Goal: Transaction & Acquisition: Purchase product/service

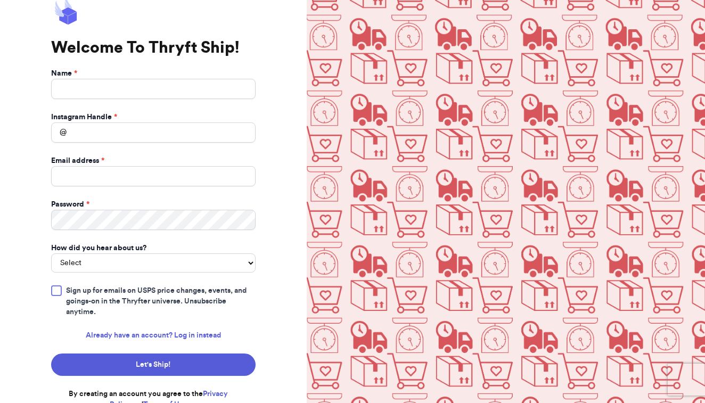
scroll to position [25, 0]
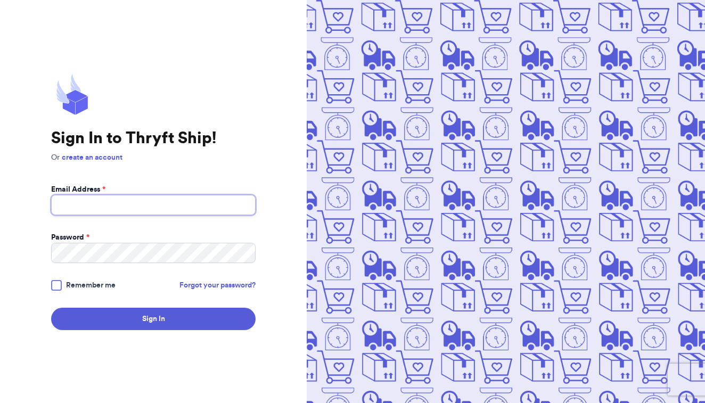
type input "thriftwithasia@gmail.com"
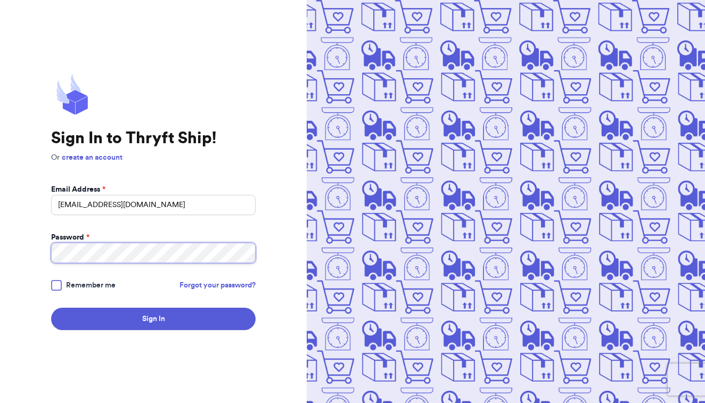
click at [153, 319] on button "Sign In" at bounding box center [153, 319] width 204 height 22
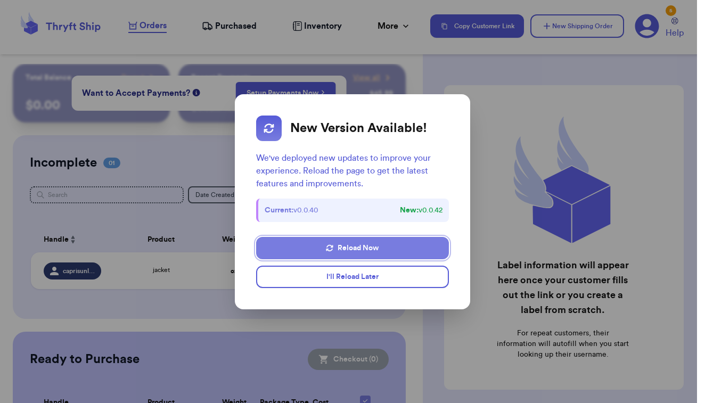
click at [345, 244] on button "Reload Now" at bounding box center [352, 248] width 192 height 22
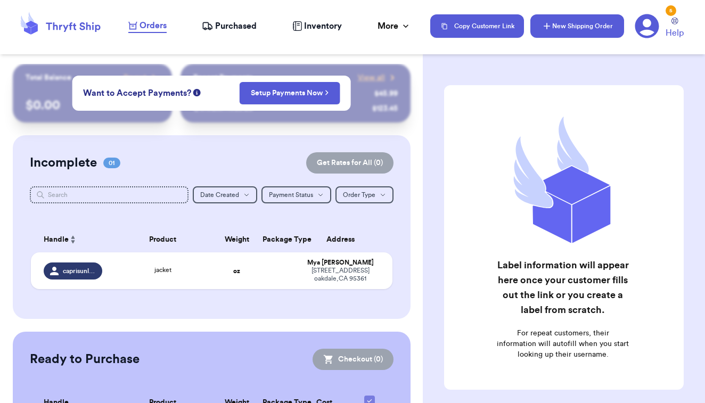
click at [585, 30] on button "New Shipping Order" at bounding box center [577, 25] width 94 height 23
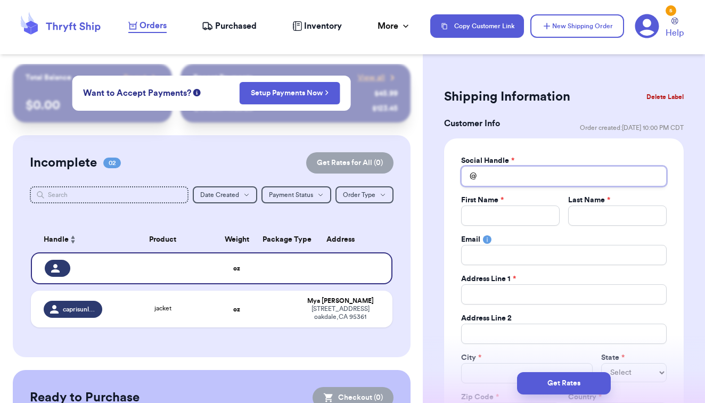
click at [511, 179] on input "Total Amount Paid" at bounding box center [563, 176] width 205 height 20
type input "s"
type input "sk"
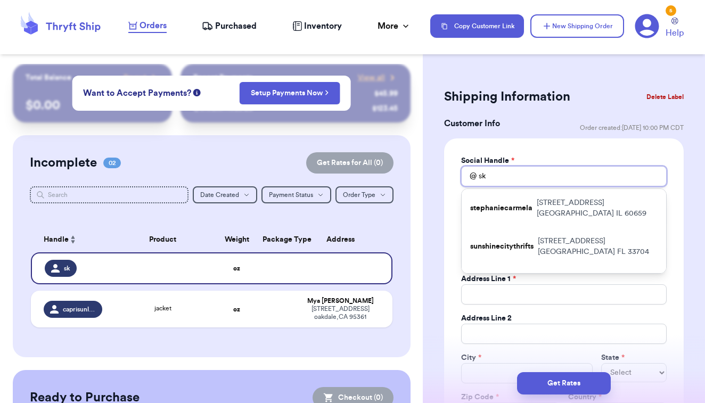
type input "sky"
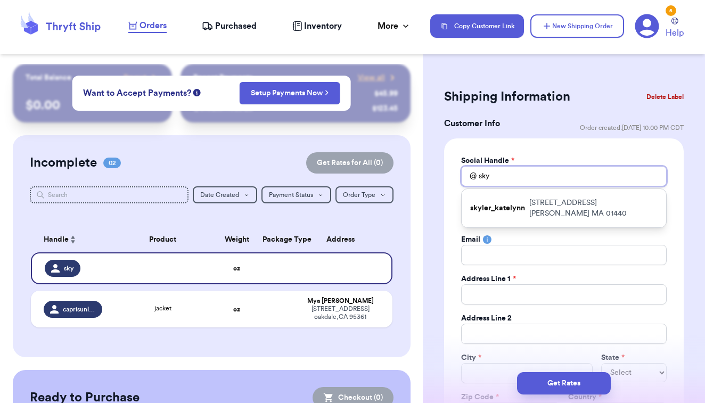
type input "sky"
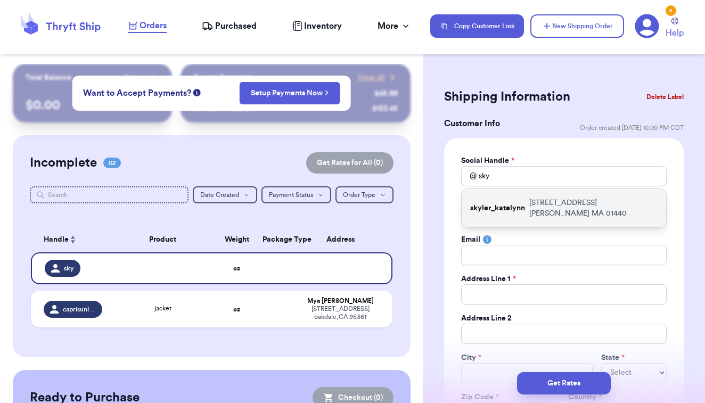
click at [576, 199] on p "32 Winter Street Gardner MA 01440" at bounding box center [593, 207] width 128 height 21
type input "skyler_katelynn"
type input "Skyler"
type input "Mosteller"
type input "heschskyler@gmail.com"
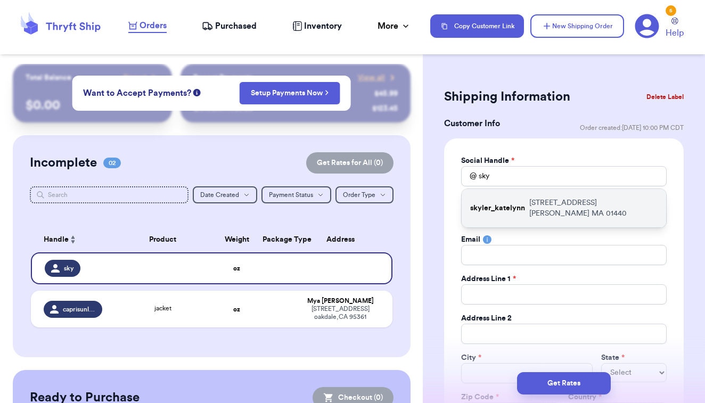
type input "32 Winter Street"
type input "Gardner"
select select "MA"
type input "01440"
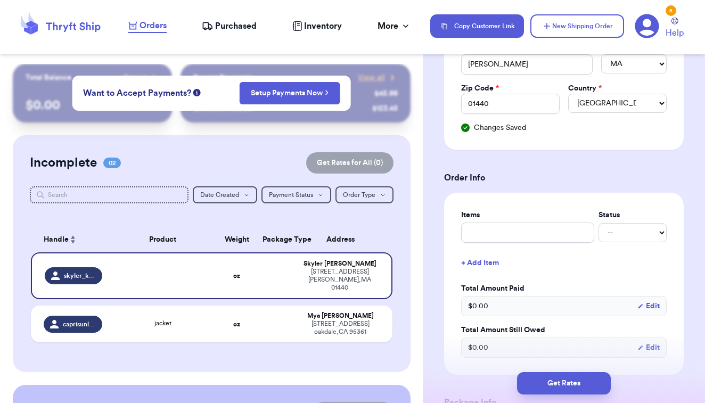
scroll to position [316, 0]
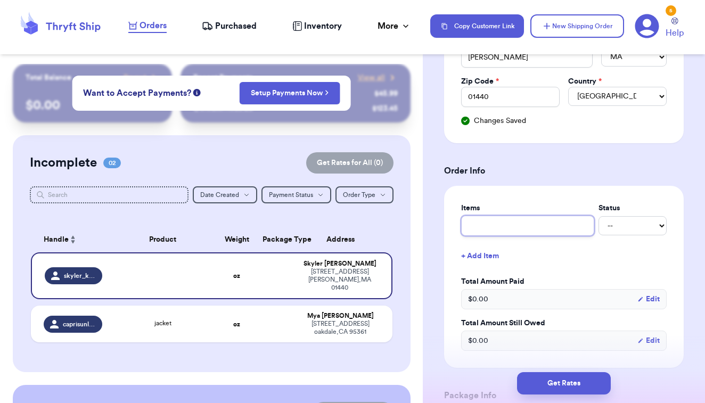
type input "o"
type input "op"
type input "ope"
type input "open"
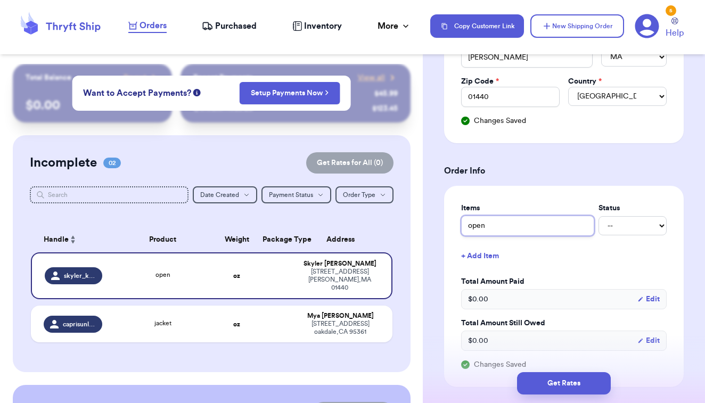
type input "open b"
type input "open ba"
type input "open bag"
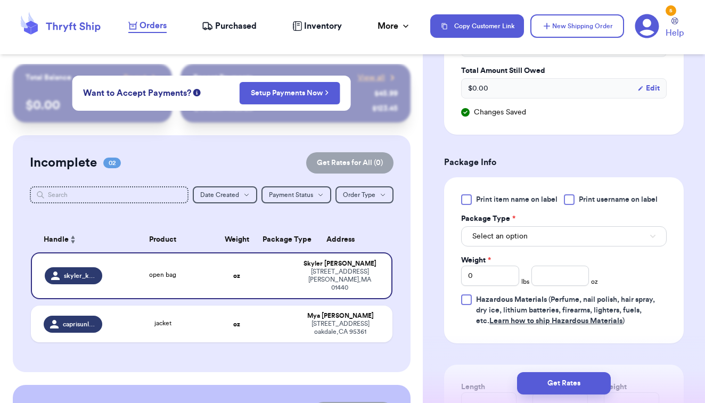
scroll to position [573, 0]
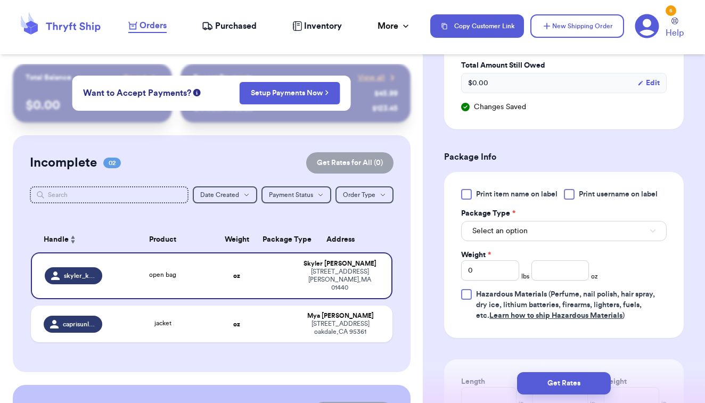
type input "open bag"
click at [471, 198] on div at bounding box center [466, 194] width 11 height 11
click at [0, 0] on input "Print item name on label" at bounding box center [0, 0] width 0 height 0
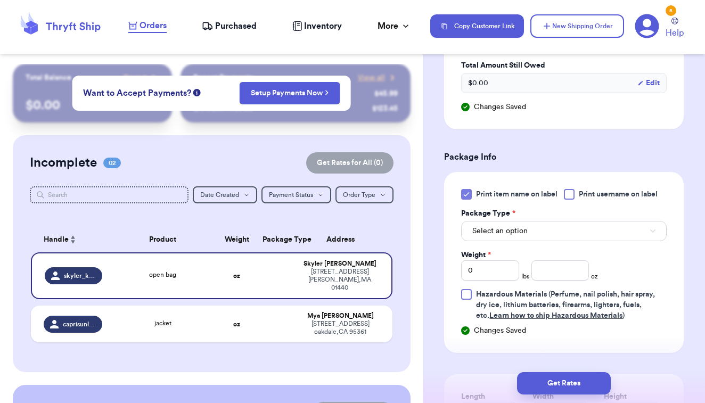
click at [476, 230] on span "Select an option" at bounding box center [499, 231] width 55 height 11
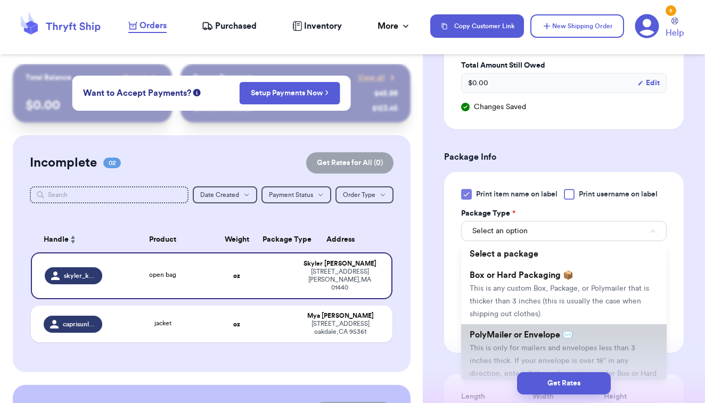
click at [517, 332] on span "PolyMailer or Envelope ✉️" at bounding box center [520, 335] width 103 height 9
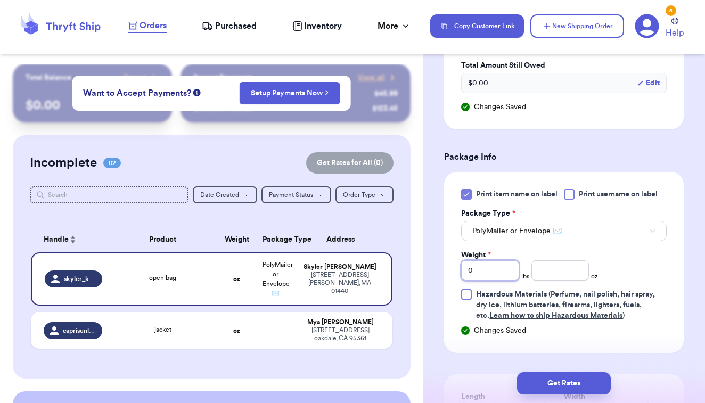
click at [507, 269] on input "0" at bounding box center [490, 270] width 58 height 20
type input "01"
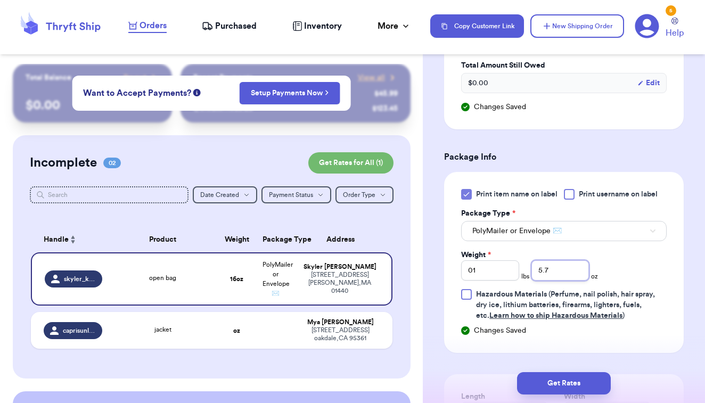
type input "5.7"
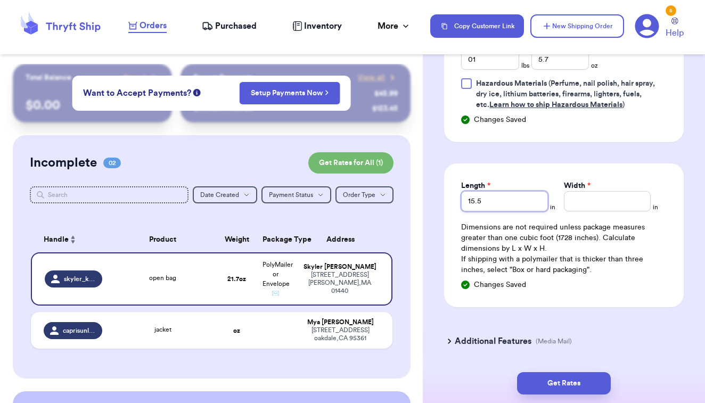
type input "15.5"
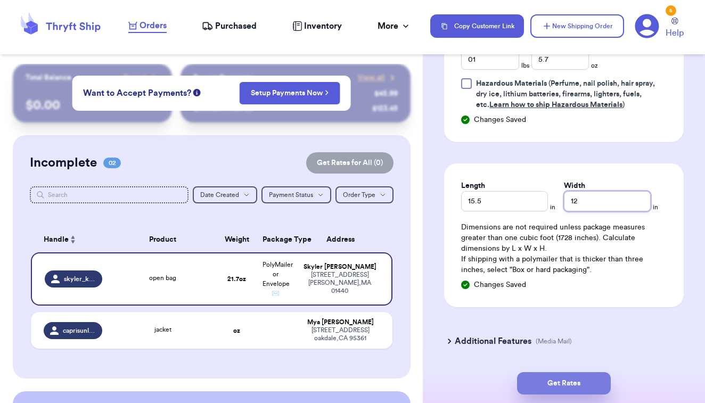
type input "12"
click at [551, 383] on button "Get Rates" at bounding box center [564, 383] width 94 height 22
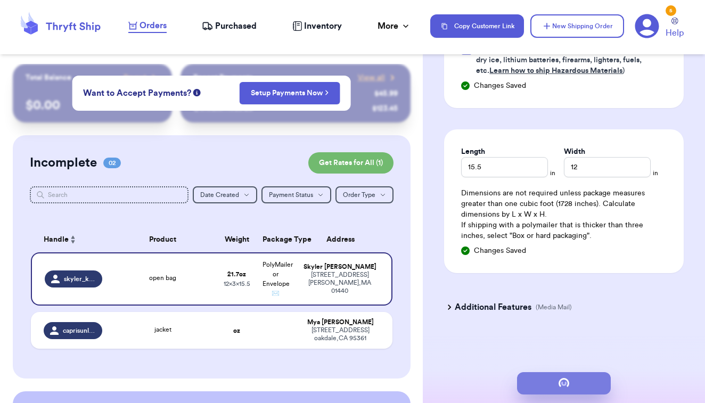
scroll to position [0, 0]
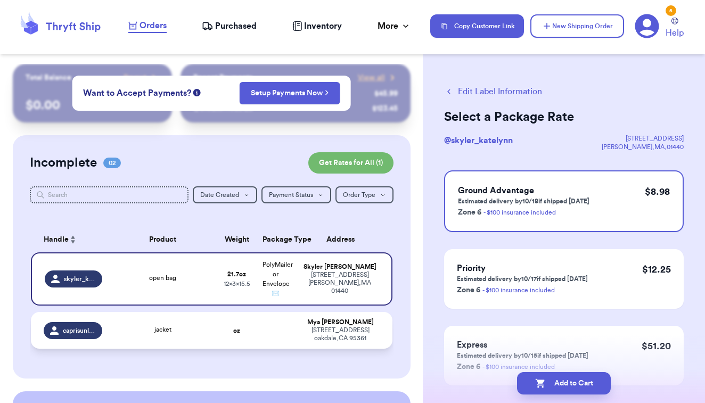
click at [294, 349] on td at bounding box center [275, 330] width 39 height 37
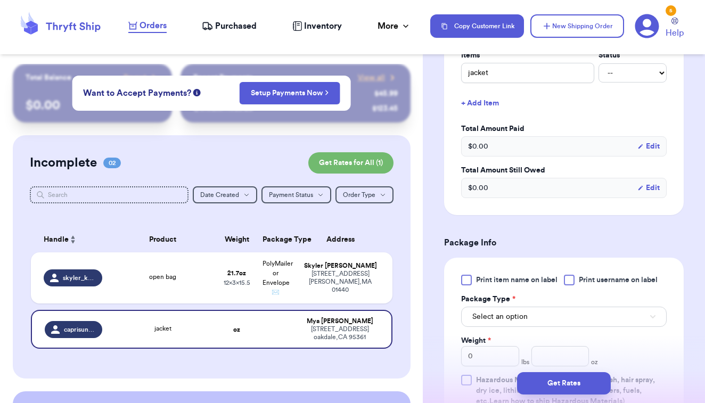
scroll to position [317, 0]
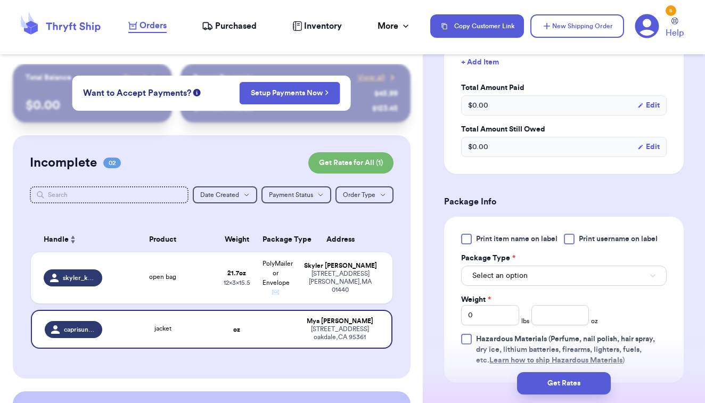
click at [467, 244] on div at bounding box center [466, 239] width 11 height 11
click at [0, 0] on input "Print item name on label" at bounding box center [0, 0] width 0 height 0
click at [476, 278] on span "Select an option" at bounding box center [499, 275] width 55 height 11
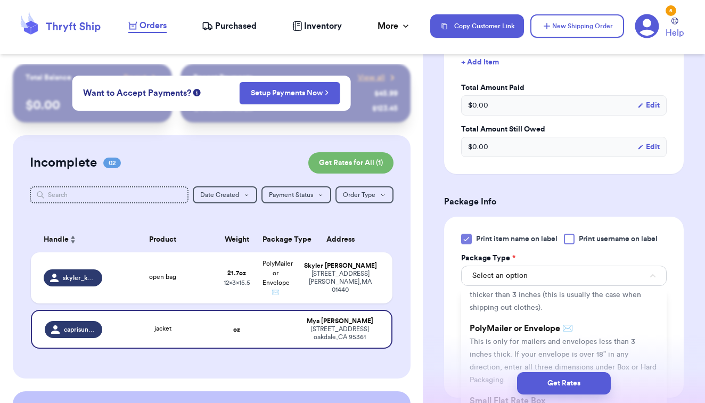
scroll to position [64, 0]
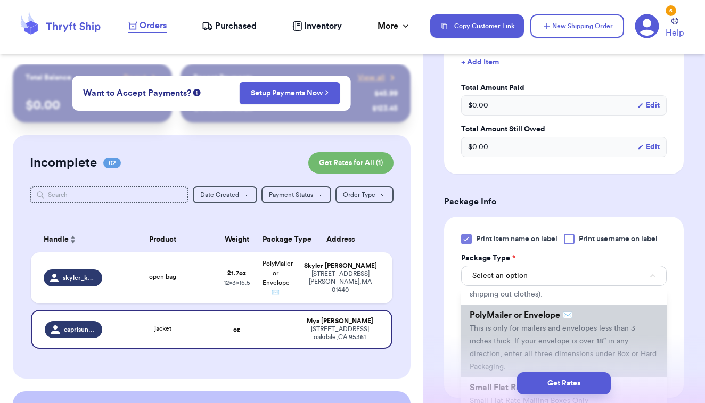
click at [496, 335] on span "This is only for mailers and envelopes less than 3 inches thick. If your envelo…" at bounding box center [562, 348] width 187 height 46
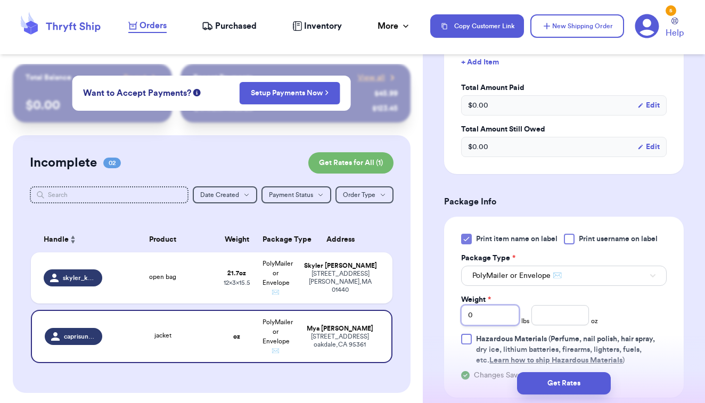
click at [498, 316] on input "0" at bounding box center [490, 315] width 58 height 20
type input "01"
type input "0"
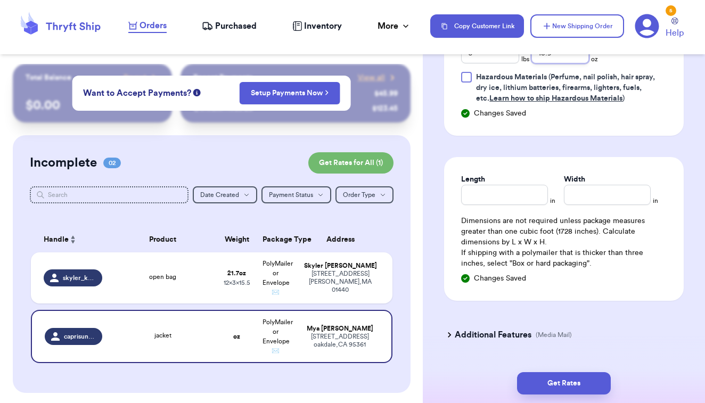
scroll to position [581, 0]
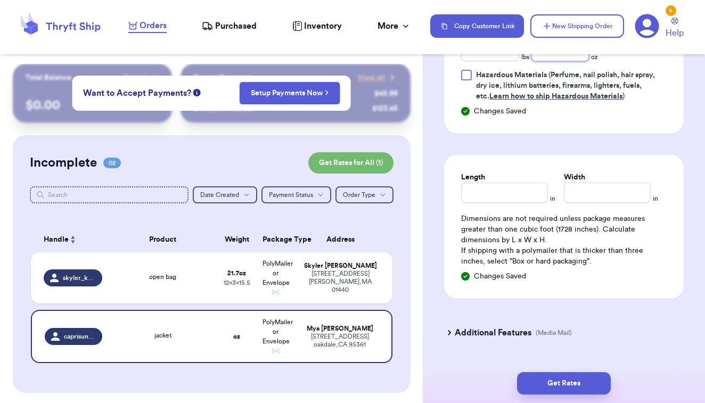
type input "15.9"
click at [512, 200] on input "Length" at bounding box center [504, 193] width 87 height 20
type input "10"
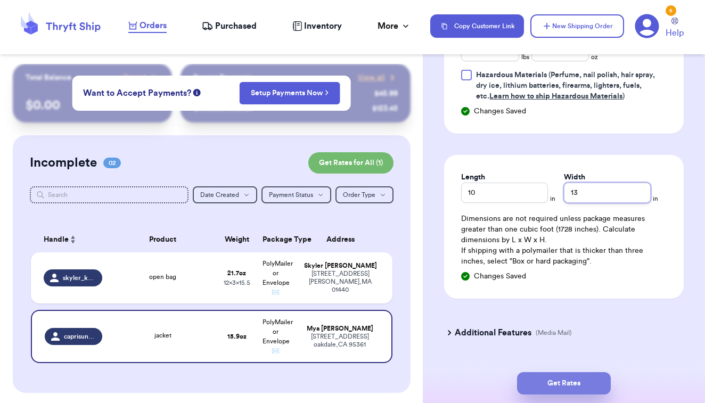
type input "13"
click at [546, 386] on button "Get Rates" at bounding box center [564, 383] width 94 height 22
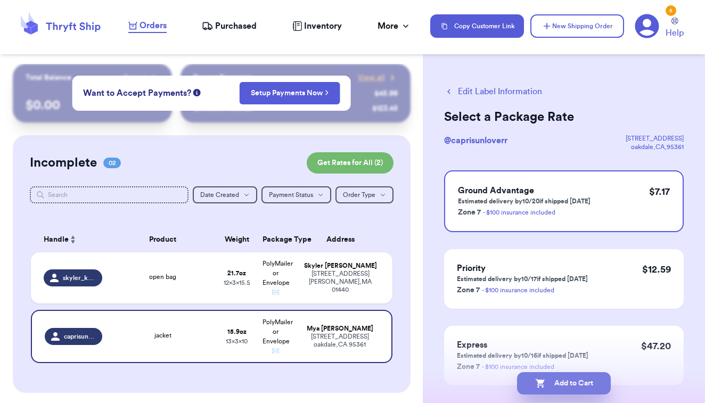
click at [546, 380] on button "Add to Cart" at bounding box center [564, 383] width 94 height 22
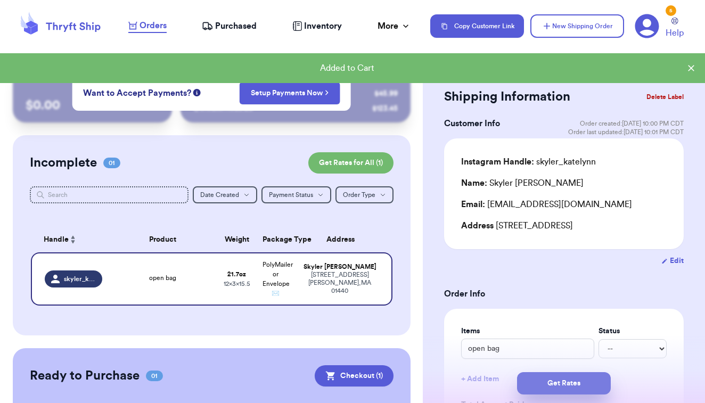
click at [530, 382] on button "Get Rates" at bounding box center [564, 383] width 94 height 22
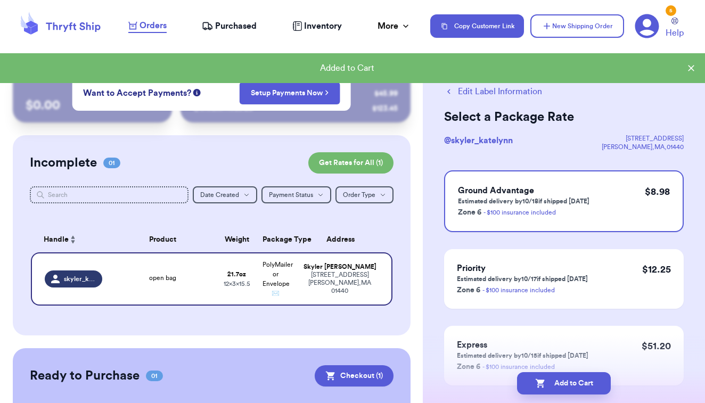
click at [530, 382] on button "Add to Cart" at bounding box center [564, 383] width 94 height 22
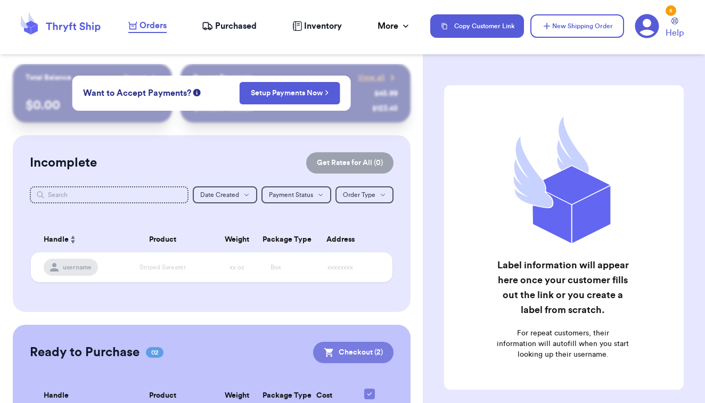
click at [369, 348] on button "Checkout ( 2 )" at bounding box center [353, 352] width 80 height 21
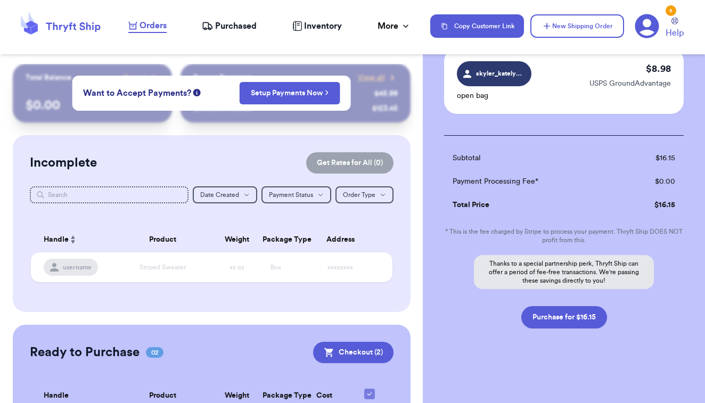
scroll to position [158, 0]
click at [562, 326] on button "Purchase for $16.15" at bounding box center [564, 317] width 86 height 22
checkbox input "false"
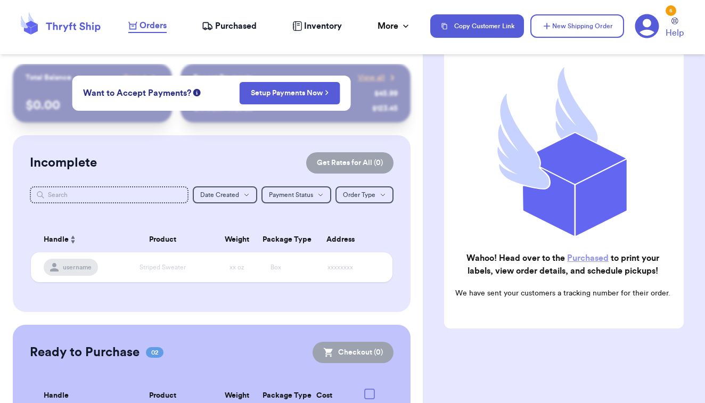
scroll to position [97, 0]
checkbox input "true"
